Goal: Task Accomplishment & Management: Complete application form

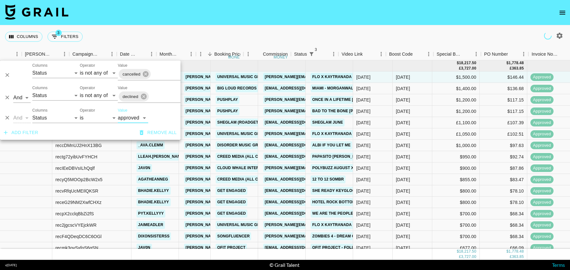
select select "status"
select select "isNotAnyOf"
select select "status"
select select "isNotAnyOf"
select select "status"
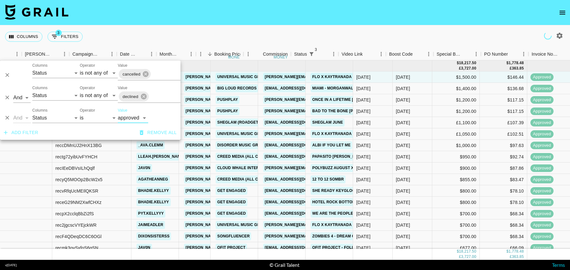
select select "approved"
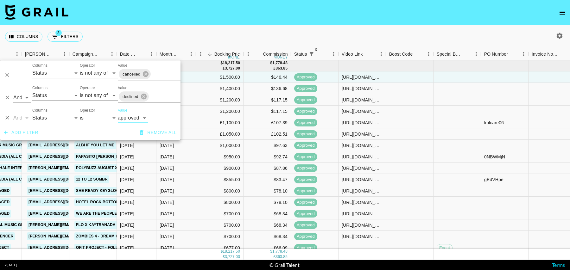
click at [53, 127] on div "Add filter Remove all" at bounding box center [90, 133] width 180 height 14
click at [53, 122] on select "Grail Platform ID Airtable ID Talent Manager Client Booker Campaign (Type) Date…" at bounding box center [55, 118] width 47 height 10
select select "talentName"
select select "contains"
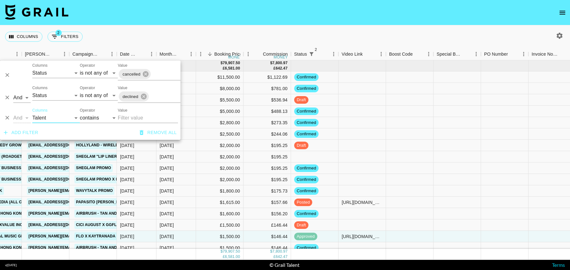
click at [131, 118] on input "Value" at bounding box center [148, 118] width 60 height 10
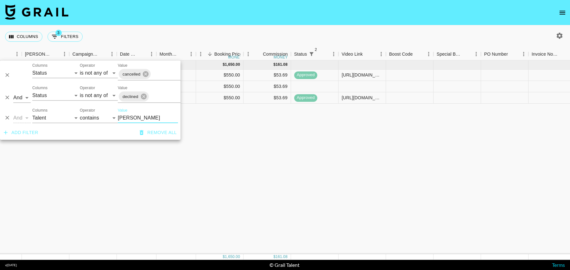
type input "[PERSON_NAME]"
click at [313, 83] on div at bounding box center [314, 86] width 47 height 11
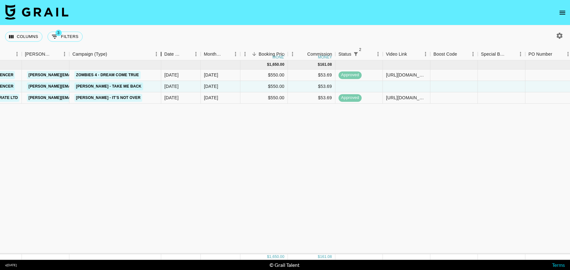
drag, startPoint x: 118, startPoint y: 53, endPoint x: 161, endPoint y: 51, distance: 43.7
click at [162, 51] on div "Campaign (Type)" at bounding box center [161, 54] width 8 height 12
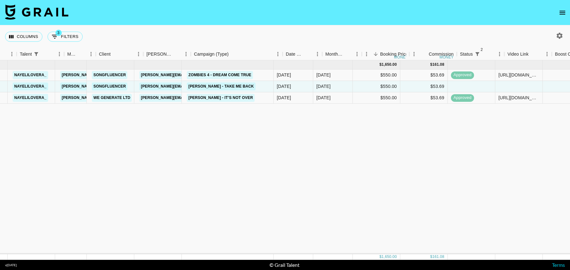
scroll to position [0, 115]
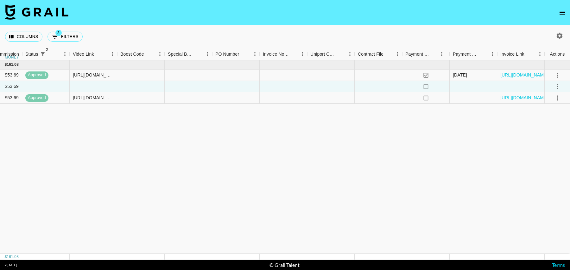
click at [558, 87] on icon "select merge strategy" at bounding box center [557, 87] width 8 height 8
click at [553, 97] on li "Confirm" at bounding box center [549, 99] width 41 height 11
click at [552, 122] on li "Draft Created" at bounding box center [549, 122] width 41 height 11
click at [475, 86] on div at bounding box center [473, 86] width 47 height 11
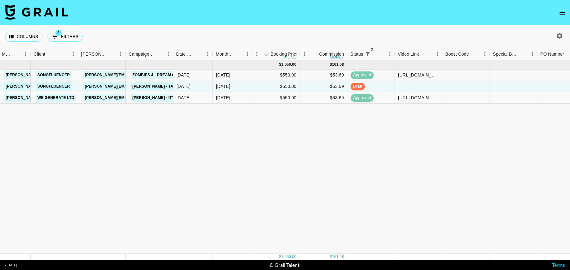
scroll to position [0, 110]
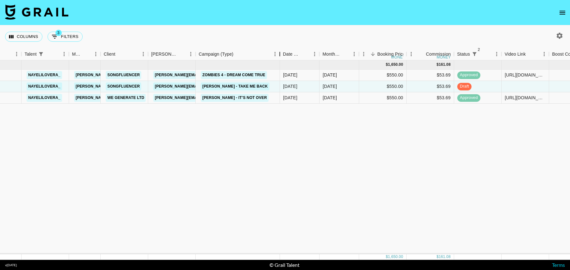
drag, startPoint x: 243, startPoint y: 52, endPoint x: 280, endPoint y: 52, distance: 36.7
click at [280, 52] on div "Campaign (Type)" at bounding box center [280, 54] width 8 height 12
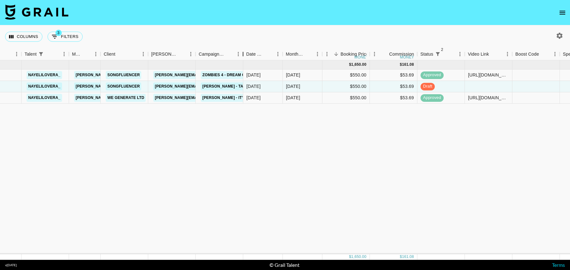
drag, startPoint x: 243, startPoint y: 53, endPoint x: 296, endPoint y: 53, distance: 52.9
click at [296, 53] on div "Month Due Airtable ID Talent Manager Client Booker Campaign (Type) Date Created…" at bounding box center [427, 54] width 1075 height 12
click at [73, 36] on button "3 Filters" at bounding box center [64, 37] width 35 height 10
select select "status"
select select "isNotAnyOf"
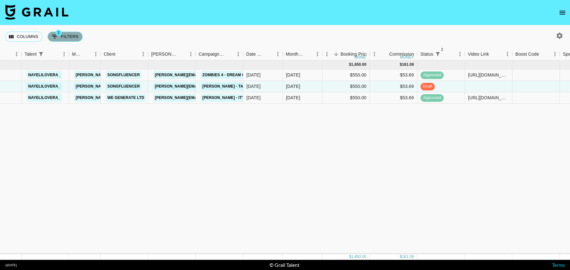
select select "status"
select select "isNotAnyOf"
select select "talentName"
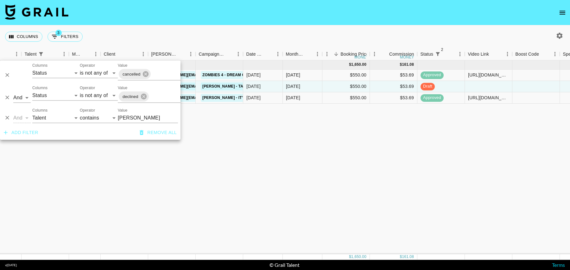
click at [174, 32] on div "Columns 3 Filters + Booking" at bounding box center [285, 36] width 570 height 23
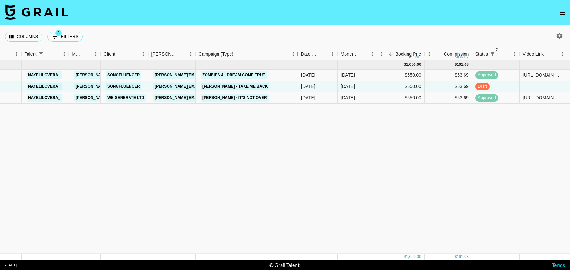
drag, startPoint x: 243, startPoint y: 53, endPoint x: 299, endPoint y: 53, distance: 55.4
click at [299, 53] on div "Campaign (Type)" at bounding box center [298, 54] width 8 height 12
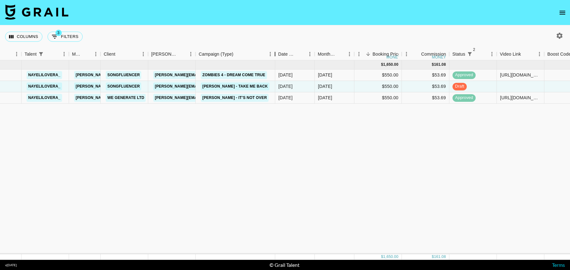
drag, startPoint x: 245, startPoint y: 50, endPoint x: 280, endPoint y: 52, distance: 34.6
click at [279, 52] on div "Campaign (Type)" at bounding box center [275, 54] width 8 height 12
click at [564, 37] on button "button" at bounding box center [559, 35] width 11 height 11
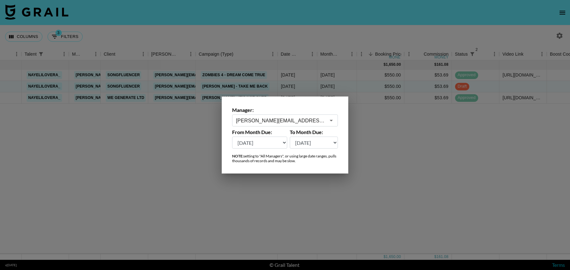
click at [266, 145] on select "Aug '26 Jul '26 Jun '26 May '26 Apr '26 Mar '26 Feb '26 Jan '26 Dec '25 Nov '25…" at bounding box center [259, 143] width 55 height 12
select select "Jul '25"
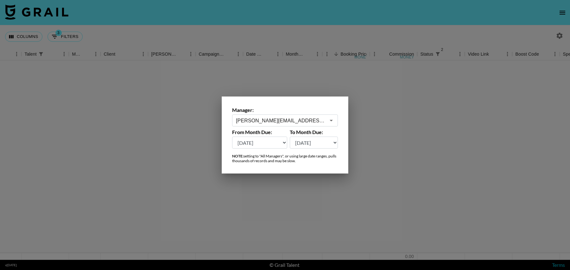
click at [403, 151] on div at bounding box center [285, 135] width 570 height 270
click at [392, 121] on div at bounding box center [285, 160] width 570 height 200
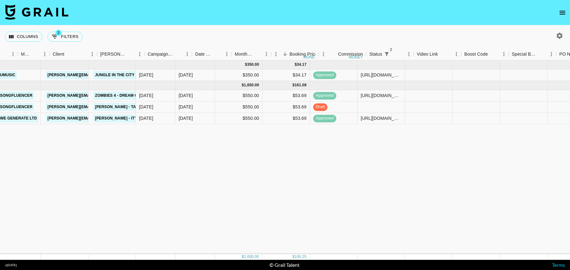
scroll to position [0, 63]
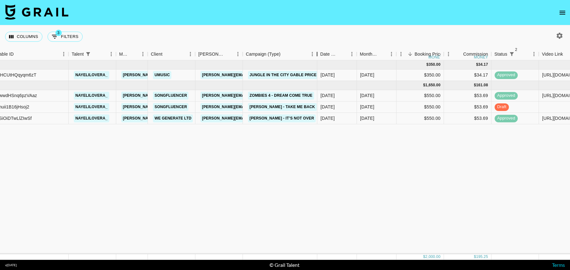
drag, startPoint x: 290, startPoint y: 56, endPoint x: 318, endPoint y: 56, distance: 27.9
click at [318, 56] on div "Campaign (Type)" at bounding box center [317, 54] width 8 height 12
click at [562, 12] on icon "open drawer" at bounding box center [562, 13] width 6 height 4
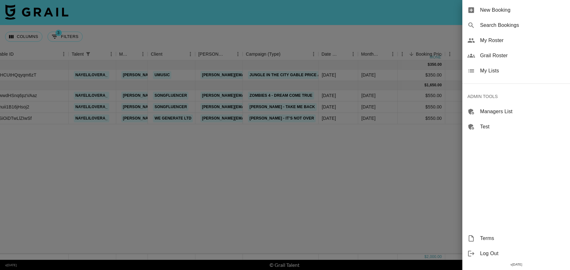
click at [532, 11] on span "New Booking" at bounding box center [522, 10] width 85 height 8
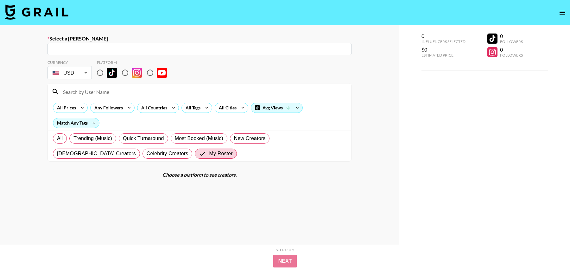
click at [159, 52] on input "text" at bounding box center [199, 49] width 296 height 7
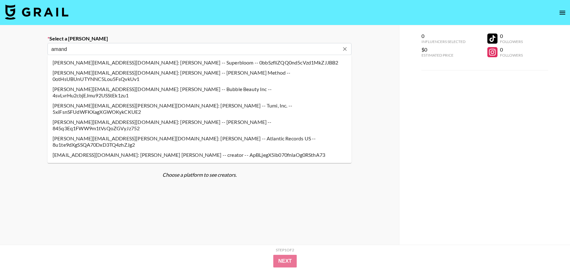
type input "[PERSON_NAME][EMAIL_ADDRESS][DOMAIN_NAME]: [PERSON_NAME] -- Songfluencer ([PERS…"
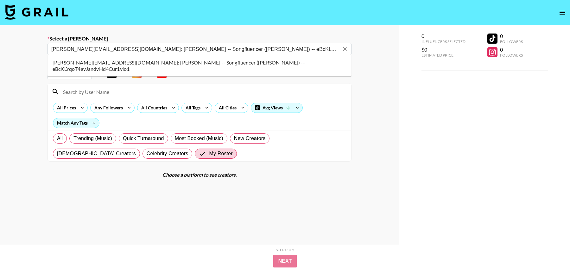
click at [103, 62] on li "[PERSON_NAME][EMAIL_ADDRESS][DOMAIN_NAME]: [PERSON_NAME] -- Songfluencer ([PERS…" at bounding box center [199, 66] width 304 height 16
select select "Song"
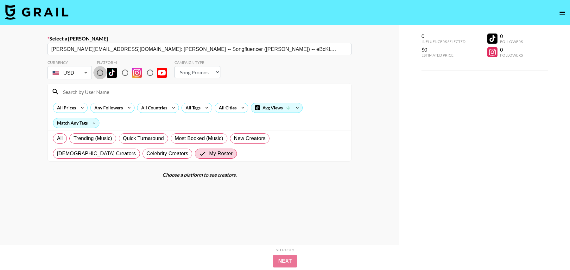
click at [100, 72] on input "radio" at bounding box center [99, 72] width 13 height 13
radio input "true"
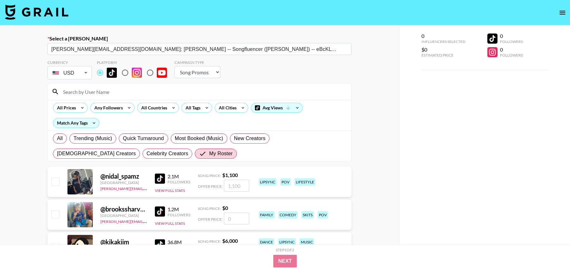
click at [100, 91] on input at bounding box center [203, 92] width 288 height 10
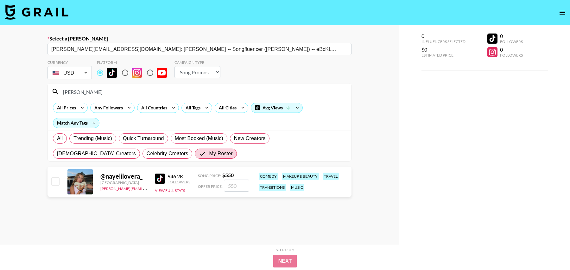
type input "[PERSON_NAME]"
click at [55, 180] on input "checkbox" at bounding box center [55, 182] width 8 height 8
checkbox input "true"
type input "550"
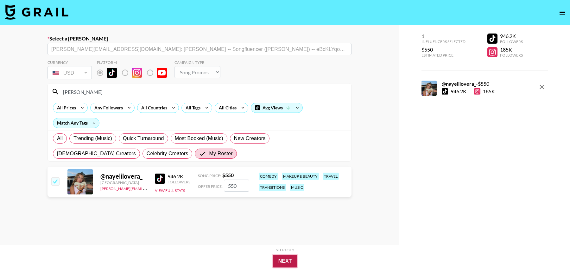
click at [279, 260] on button "Next" at bounding box center [285, 261] width 24 height 13
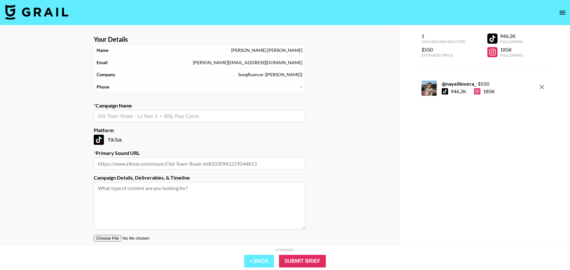
click at [183, 116] on input "text" at bounding box center [200, 116] width 204 height 7
click at [165, 129] on li "[PERSON_NAME] - Cloud Nine" at bounding box center [199, 129] width 211 height 10
type input "[PERSON_NAME] - Cloud Nine"
type input "[URL][DOMAIN_NAME]"
type textarea "TikTok --"
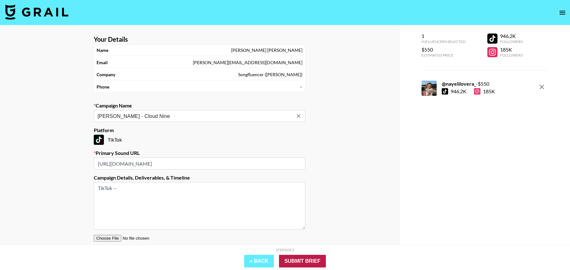
type input "[PERSON_NAME] - Cloud Nine"
click at [306, 256] on input "Submit Brief" at bounding box center [302, 261] width 47 height 13
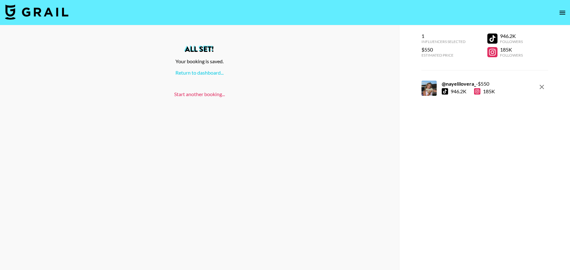
click at [192, 96] on link "Start another booking..." at bounding box center [199, 94] width 51 height 6
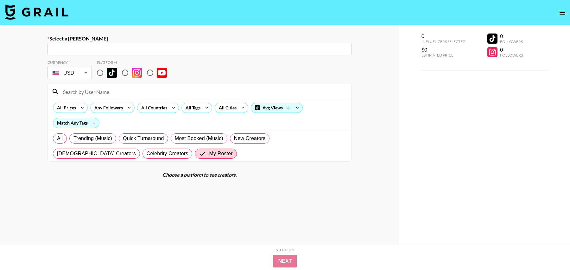
click at [156, 49] on input "text" at bounding box center [199, 49] width 296 height 7
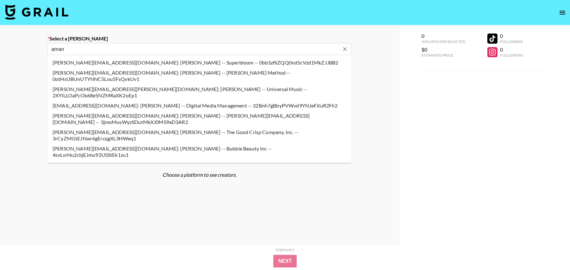
type input "[PERSON_NAME][EMAIL_ADDRESS][DOMAIN_NAME]: [PERSON_NAME] -- Songfluencer ([PERS…"
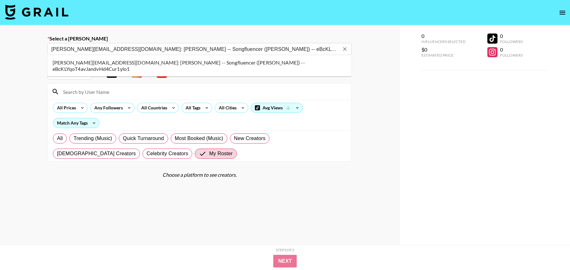
click at [123, 62] on li "[PERSON_NAME][EMAIL_ADDRESS][DOMAIN_NAME]: [PERSON_NAME] -- Songfluencer ([PERS…" at bounding box center [199, 66] width 304 height 16
select select "Song"
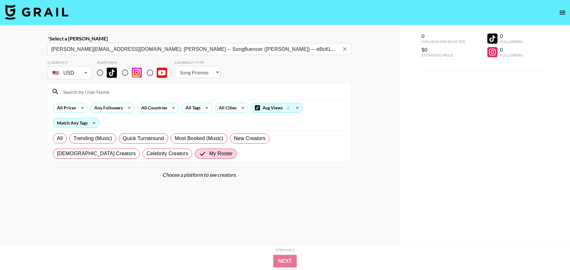
click at [100, 71] on input "radio" at bounding box center [99, 72] width 13 height 13
radio input "true"
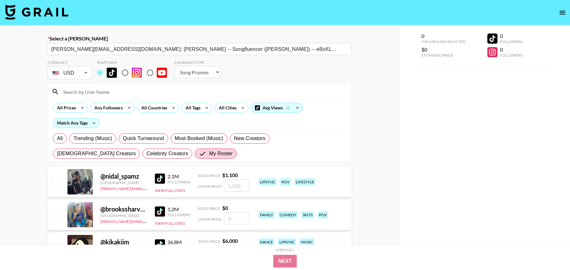
click at [100, 91] on input at bounding box center [203, 92] width 288 height 10
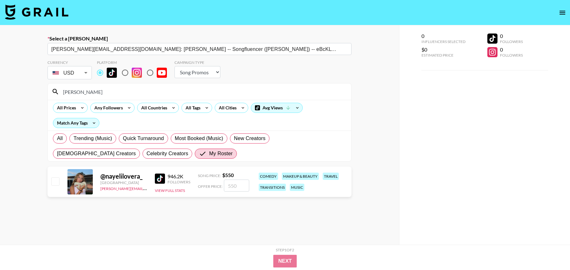
type input "[PERSON_NAME]"
click at [60, 179] on div "@ nayelilovera_ [GEOGRAPHIC_DATA] [PERSON_NAME][EMAIL_ADDRESS][DOMAIN_NAME] 946…" at bounding box center [199, 182] width 304 height 30
click at [55, 181] on input "checkbox" at bounding box center [55, 182] width 8 height 8
checkbox input "true"
type input "550"
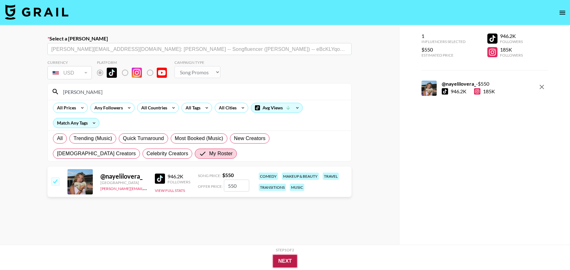
click at [288, 261] on button "Next" at bounding box center [285, 261] width 24 height 13
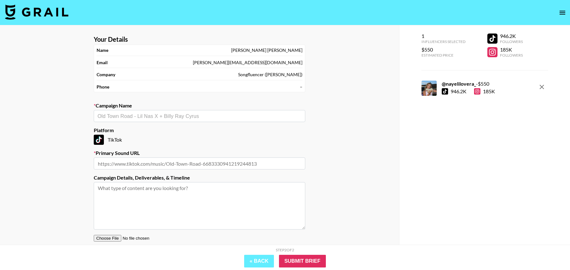
click at [188, 117] on input "text" at bounding box center [200, 116] width 204 height 7
click at [167, 131] on li "[PERSON_NAME] - Cloud Nine" at bounding box center [199, 129] width 211 height 10
type input "[PERSON_NAME] - Cloud Nine"
type input "[URL][DOMAIN_NAME]"
type textarea "TikTok -- TikTok --"
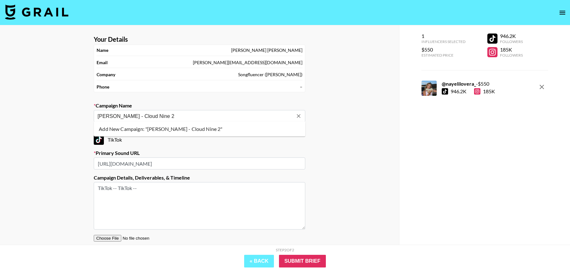
click at [205, 130] on li "Add New Campaign: "[PERSON_NAME] - Cloud Nine 2"" at bounding box center [199, 129] width 211 height 10
type input "[PERSON_NAME] - Cloud Nine 2"
click at [312, 262] on input "Submit Brief" at bounding box center [302, 261] width 47 height 13
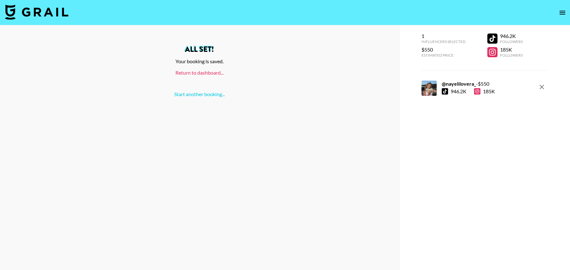
click at [203, 74] on link "Return to dashboard..." at bounding box center [199, 73] width 48 height 6
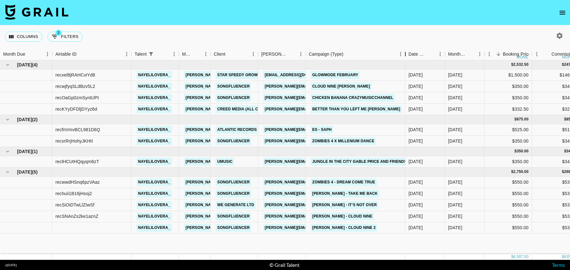
drag, startPoint x: 354, startPoint y: 55, endPoint x: 406, endPoint y: 55, distance: 52.2
click at [406, 55] on div "Campaign (Type)" at bounding box center [405, 54] width 8 height 12
click at [471, 213] on div "[DATE]" at bounding box center [465, 216] width 40 height 11
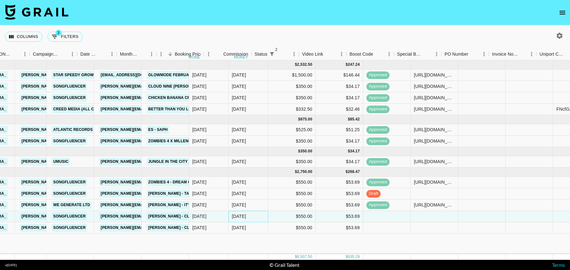
scroll to position [0, 285]
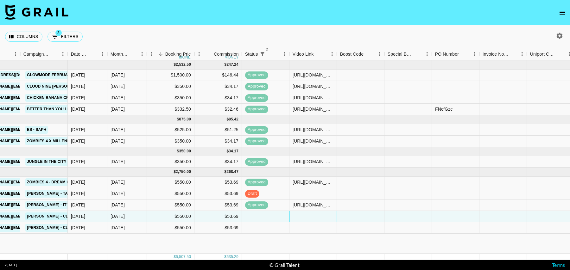
click at [317, 215] on div at bounding box center [312, 216] width 47 height 11
type input "https://www.tiktok.com/@nayelilovera_/video/7509730208404999467?_r=1&_t=ZP-8wlu…"
click at [397, 212] on div at bounding box center [407, 216] width 47 height 11
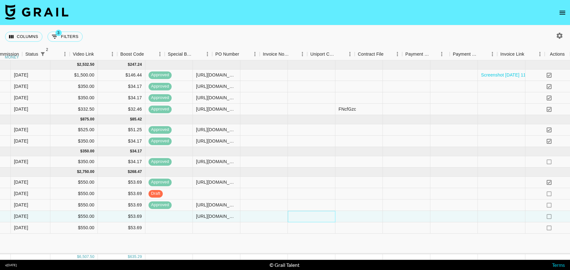
scroll to position [0, 505]
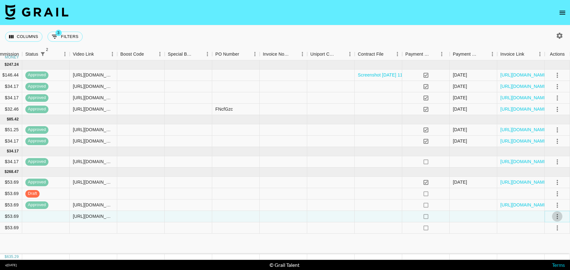
click at [559, 216] on icon "select merge strategy" at bounding box center [557, 217] width 8 height 8
click at [548, 157] on li "Confirm" at bounding box center [549, 156] width 41 height 11
click at [551, 206] on div "Approve" at bounding box center [543, 203] width 19 height 8
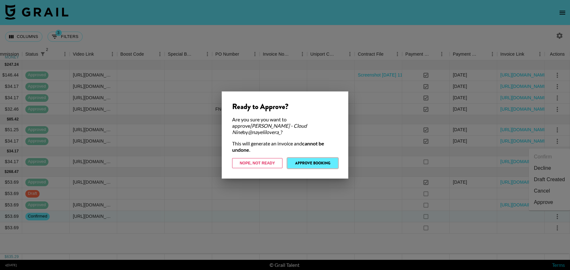
click at [322, 160] on button "Approve Booking" at bounding box center [312, 163] width 50 height 10
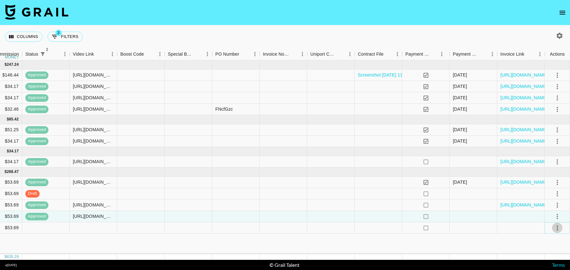
click at [558, 228] on icon "select merge strategy" at bounding box center [557, 228] width 8 height 8
click at [541, 163] on li "Confirm" at bounding box center [549, 168] width 41 height 11
